Goal: Transaction & Acquisition: Purchase product/service

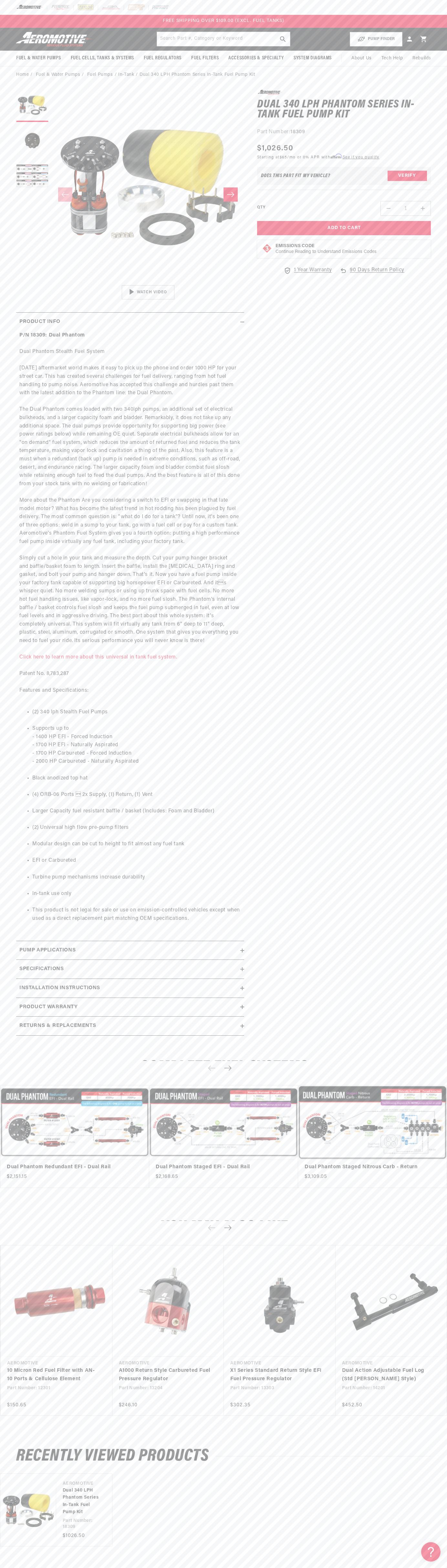
click at [317, 19] on div "FREE SHIPPING OVER $109.00 (EXCL. FUEL TANKS)" at bounding box center [224, 21] width 447 height 13
click at [89, 1567] on html "Skip to content Your cart Your cart is empty Loading... You may also like Subto…" at bounding box center [224, 784] width 447 height 1568
click at [2, 1236] on body "Skip to content Your cart Your cart is empty Loading... You may also like Subto…" at bounding box center [224, 984] width 447 height 1968
